Goal: Obtain resource: Download file/media

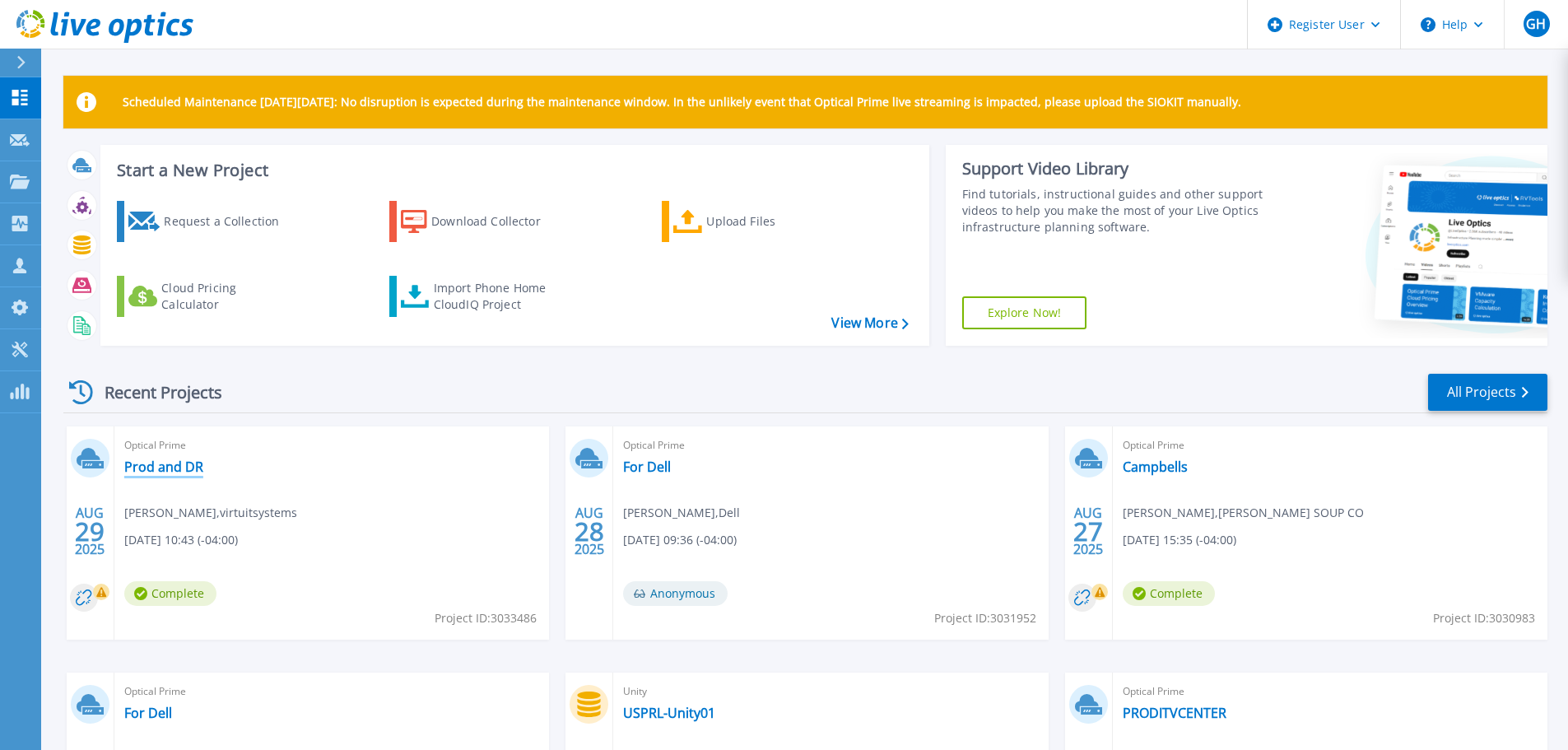
click at [158, 467] on link "Prod and DR" at bounding box center [163, 466] width 79 height 16
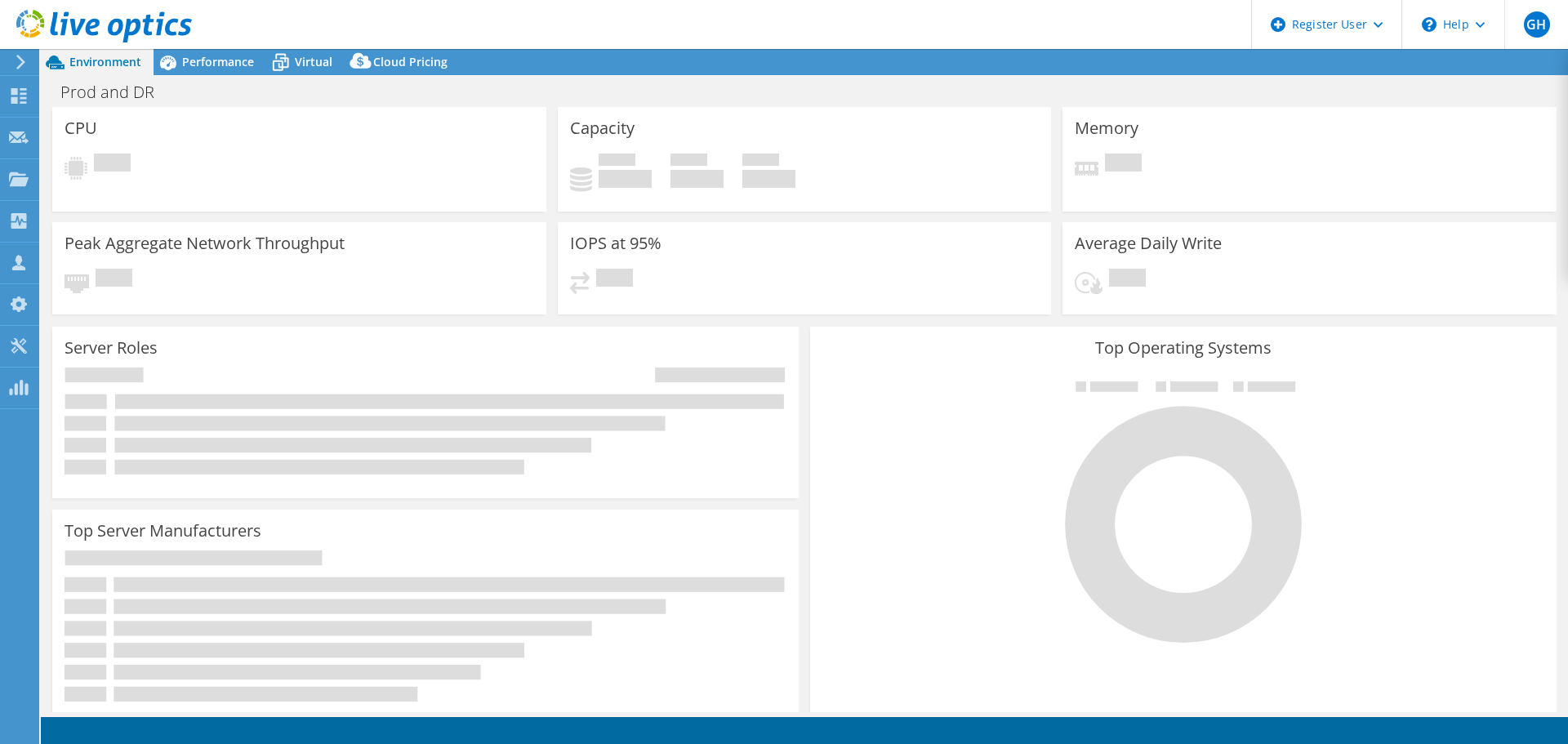
select select "USD"
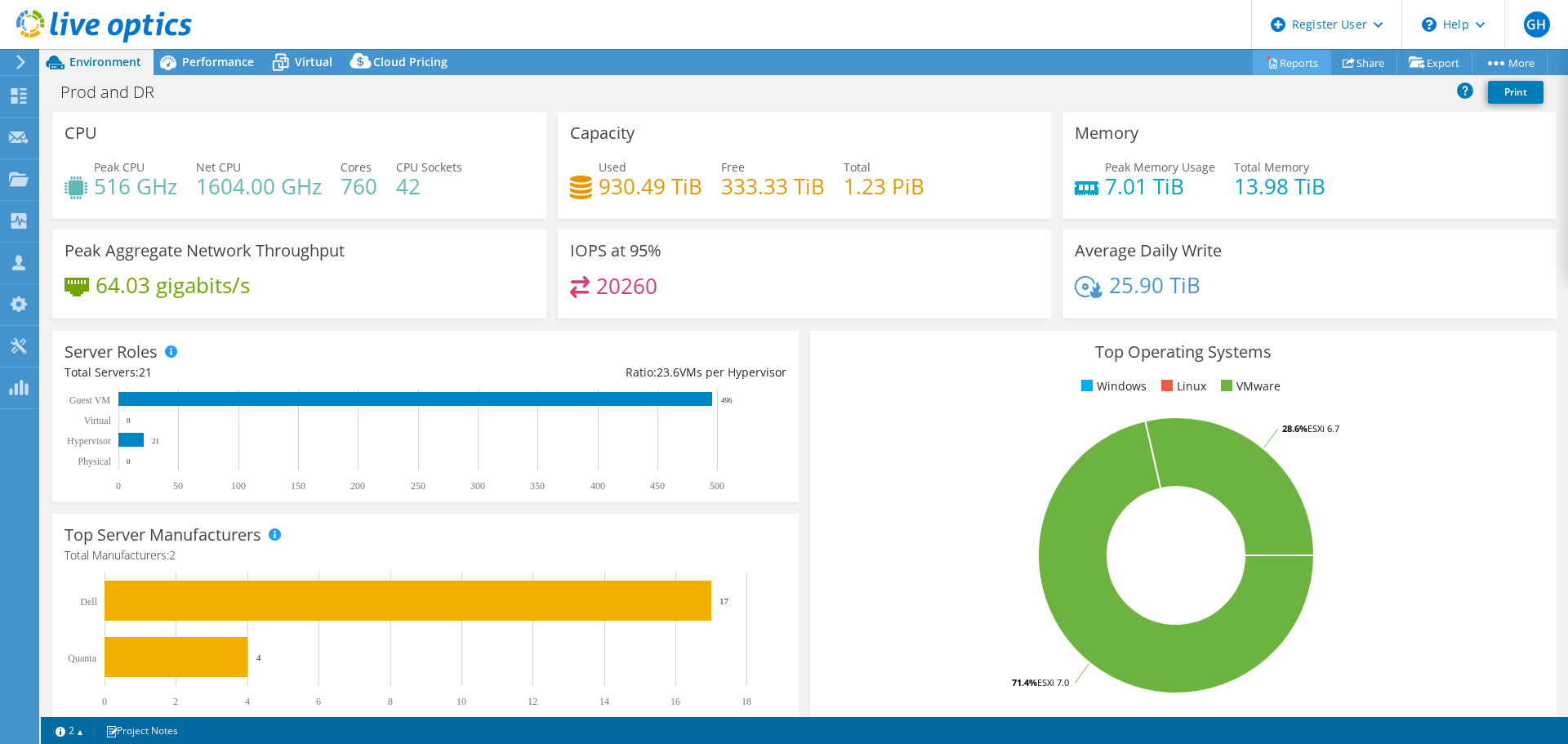
click at [1273, 66] on link "Reports" at bounding box center [1291, 62] width 78 height 25
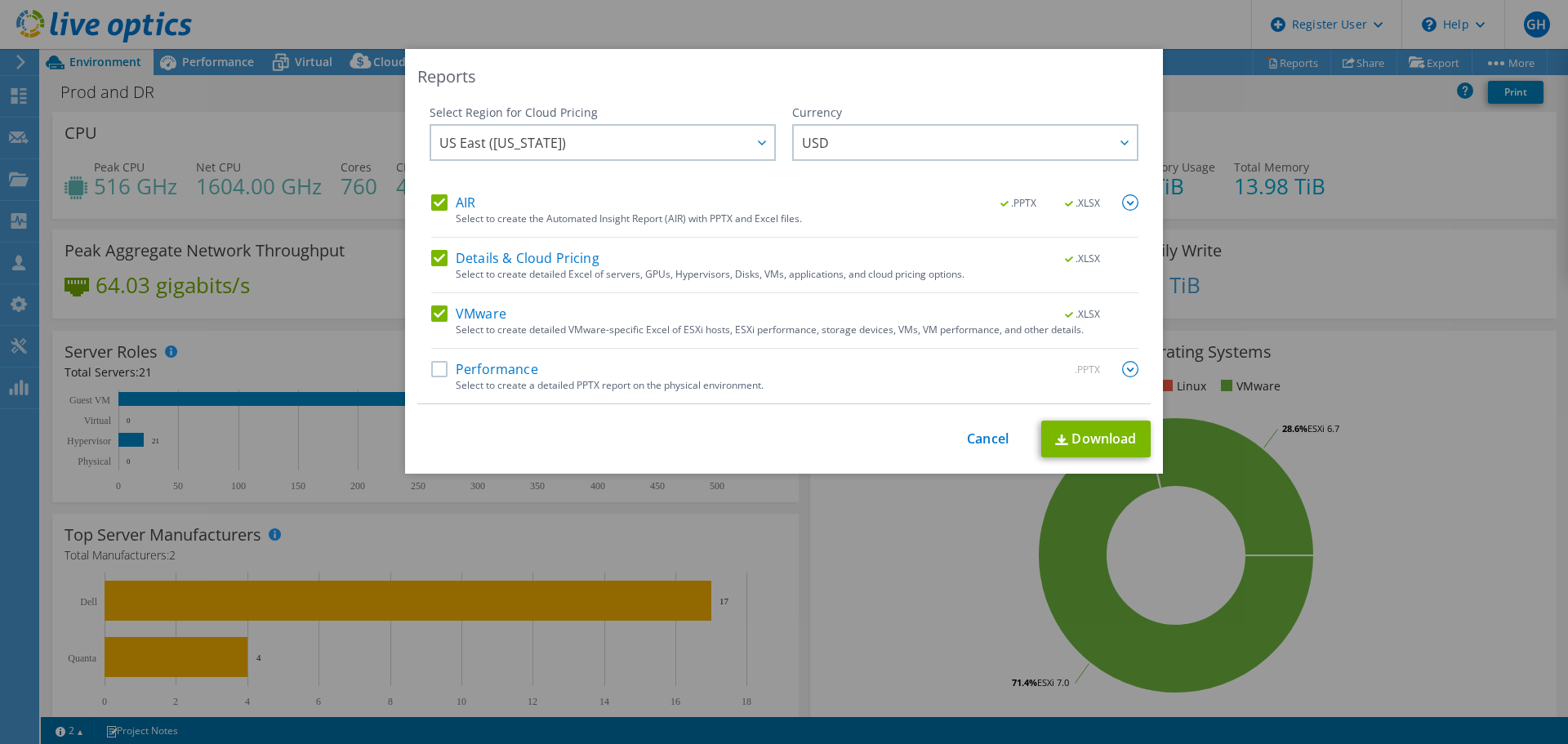
click at [431, 376] on label "Performance" at bounding box center [484, 369] width 107 height 16
click at [0, 0] on input "Performance" at bounding box center [0, 0] width 0 height 0
click at [1083, 439] on link "Download" at bounding box center [1096, 438] width 110 height 37
click at [1335, 331] on div "Reports Select Region for Cloud Pricing Asia Pacific ([GEOGRAPHIC_DATA]) [GEOGR…" at bounding box center [784, 372] width 1568 height 646
